Goal: Transaction & Acquisition: Book appointment/travel/reservation

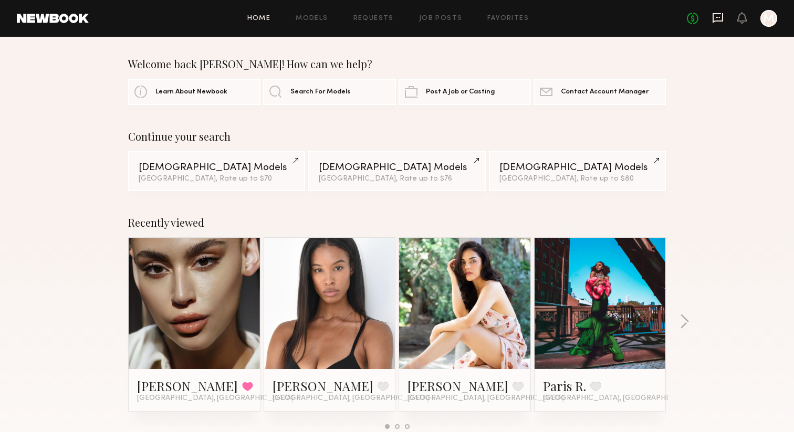
click at [717, 21] on icon at bounding box center [717, 18] width 11 height 10
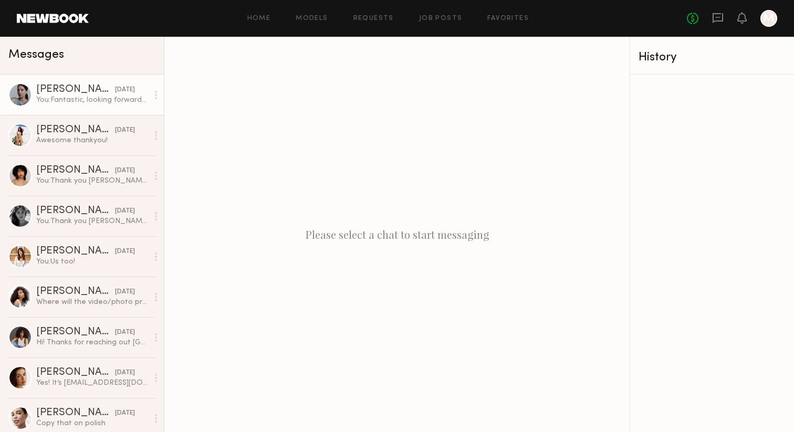
click at [83, 88] on div "[PERSON_NAME]" at bounding box center [75, 90] width 79 height 11
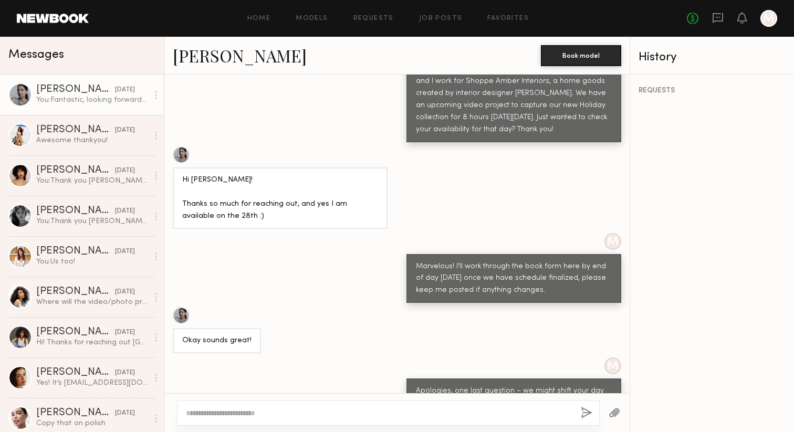
scroll to position [492, 0]
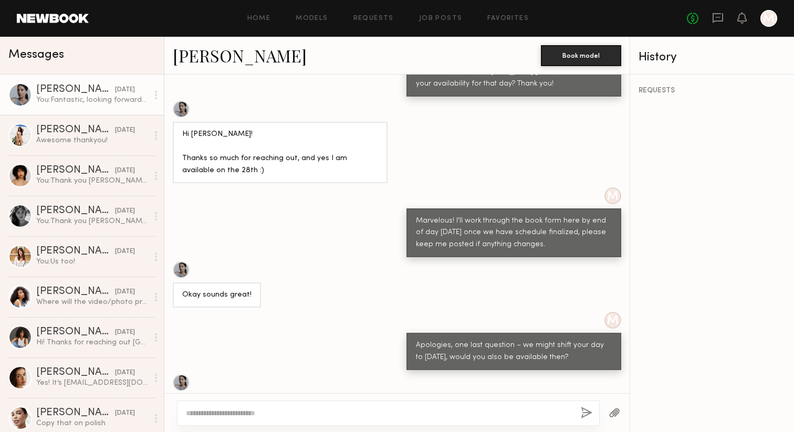
click at [203, 56] on link "[PERSON_NAME]" at bounding box center [240, 55] width 134 height 23
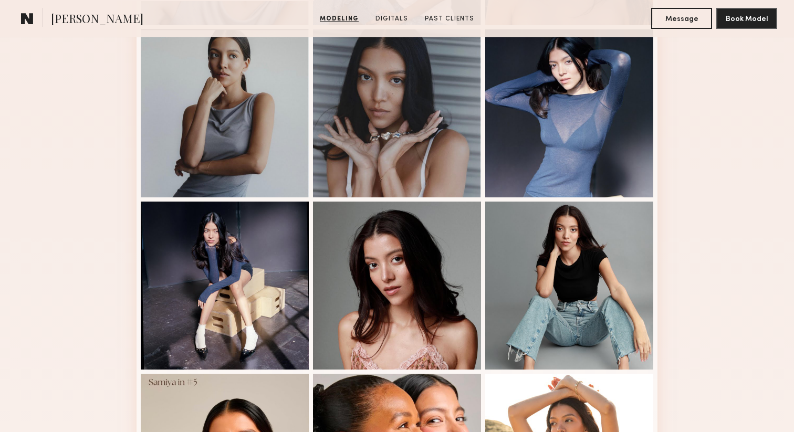
scroll to position [708, 0]
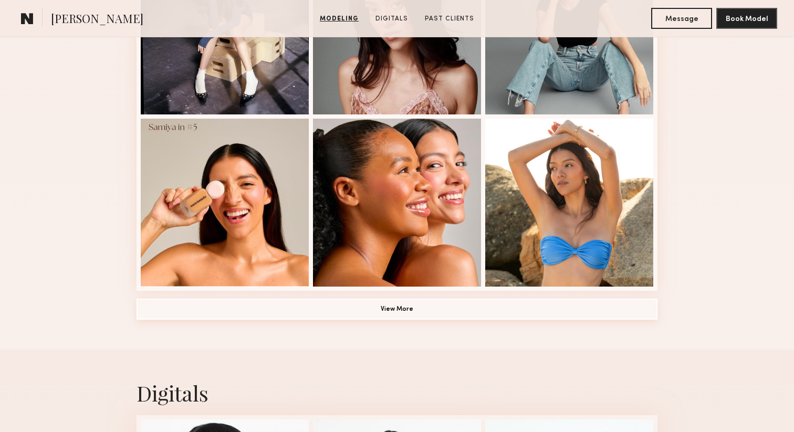
click at [475, 299] on button "View More" at bounding box center [397, 309] width 521 height 21
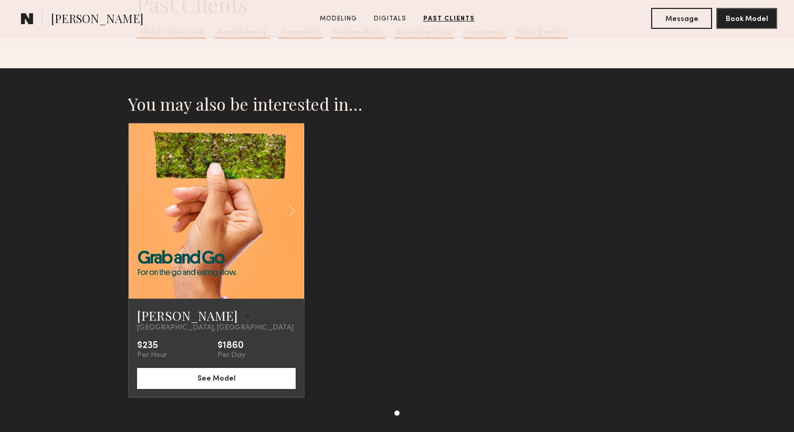
scroll to position [2062, 0]
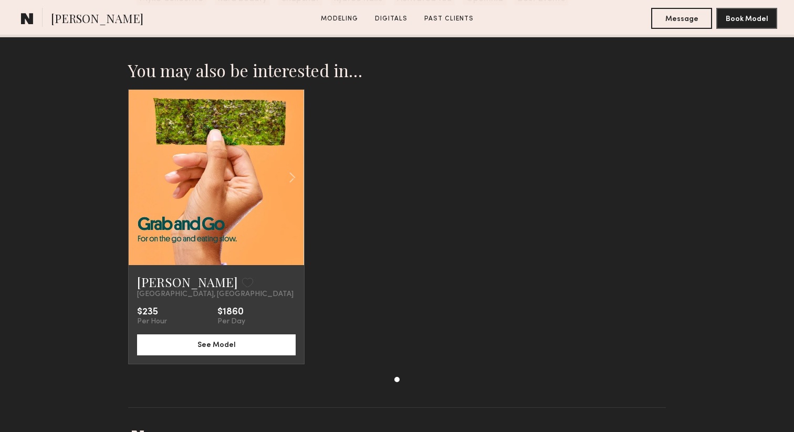
click at [154, 270] on div "Monica M. Favorite Los Angeles, CA $235 Per Hour $1860 Per Day See Model" at bounding box center [216, 314] width 175 height 99
click at [150, 285] on link "[PERSON_NAME]" at bounding box center [187, 282] width 101 height 17
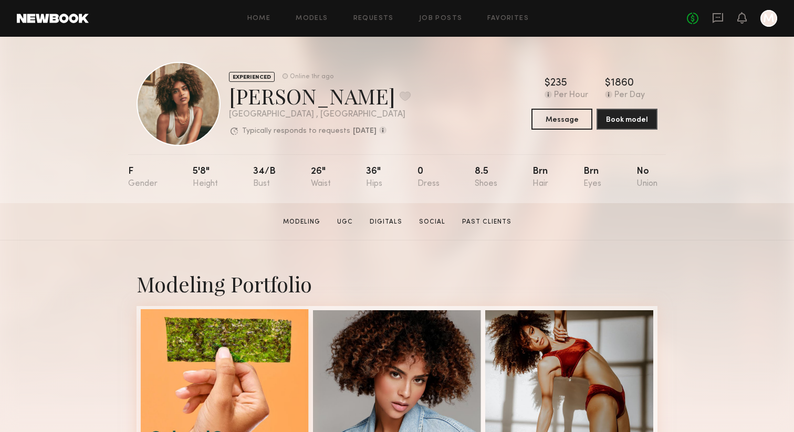
scroll to position [226, 0]
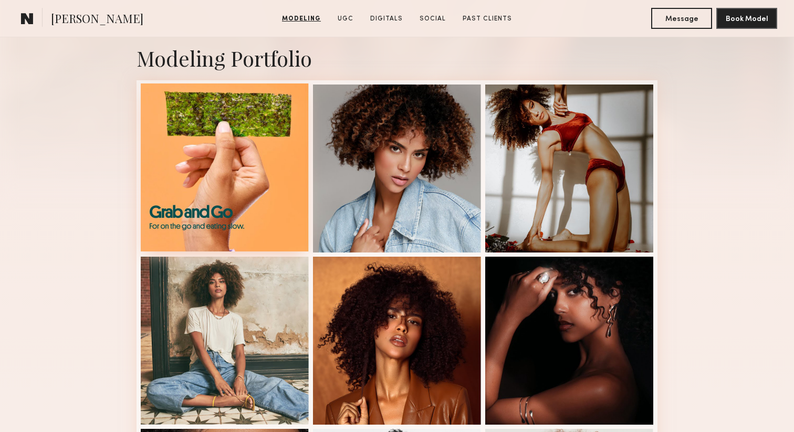
click at [220, 150] on div at bounding box center [225, 167] width 168 height 168
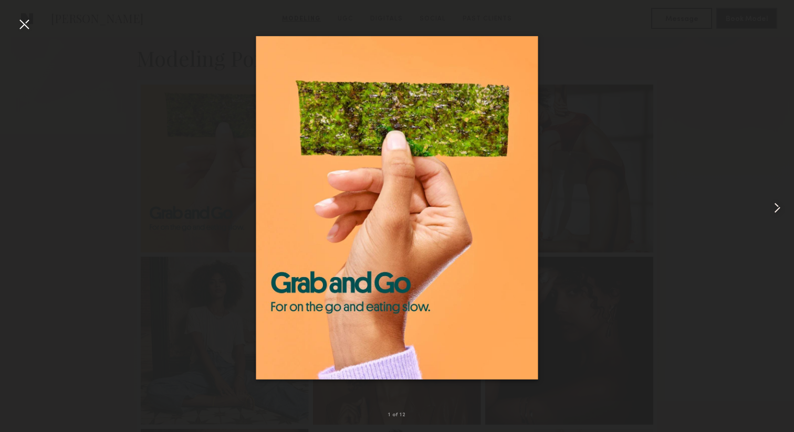
click at [785, 211] on common-icon at bounding box center [777, 208] width 17 height 17
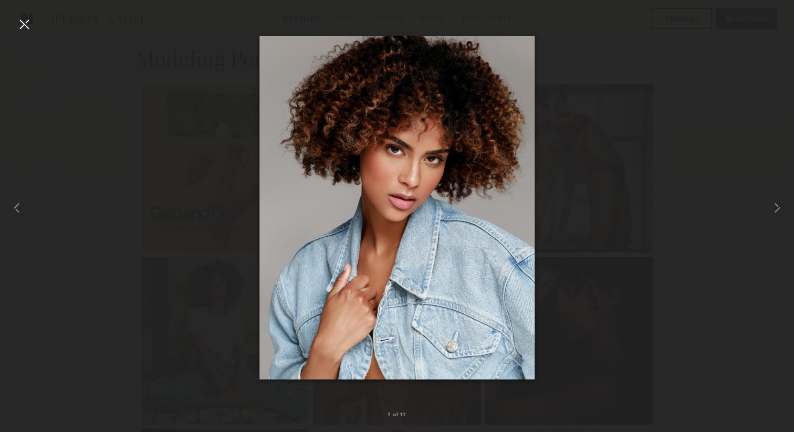
click at [752, 162] on div at bounding box center [397, 208] width 794 height 382
click at [19, 18] on div at bounding box center [24, 24] width 17 height 17
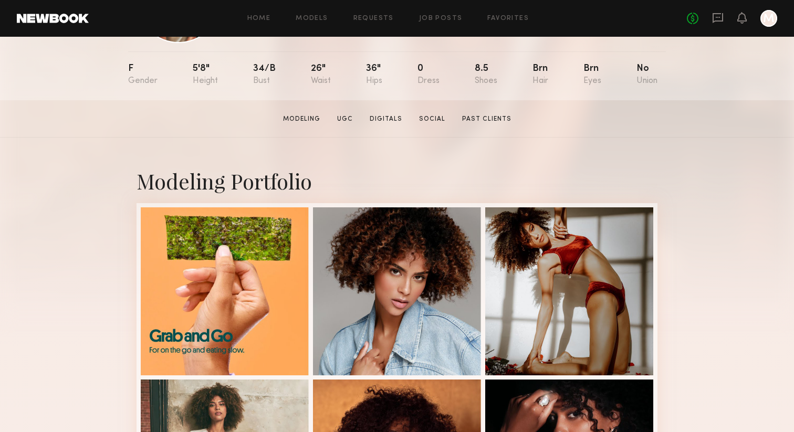
scroll to position [0, 0]
